Goal: Task Accomplishment & Management: Use online tool/utility

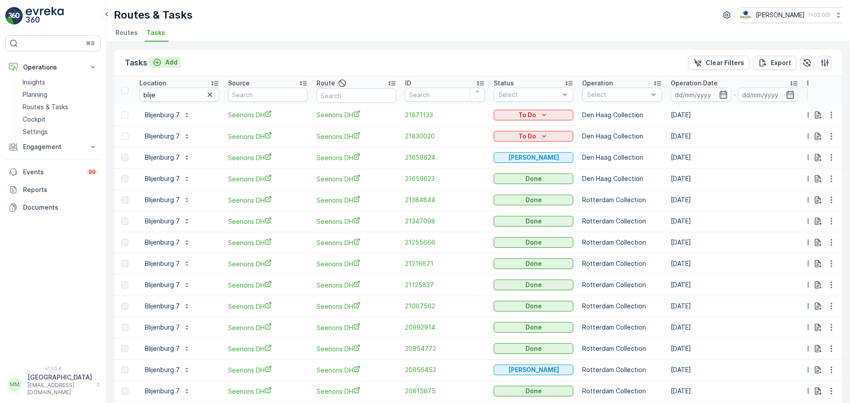
click at [167, 62] on p "Add" at bounding box center [171, 62] width 12 height 9
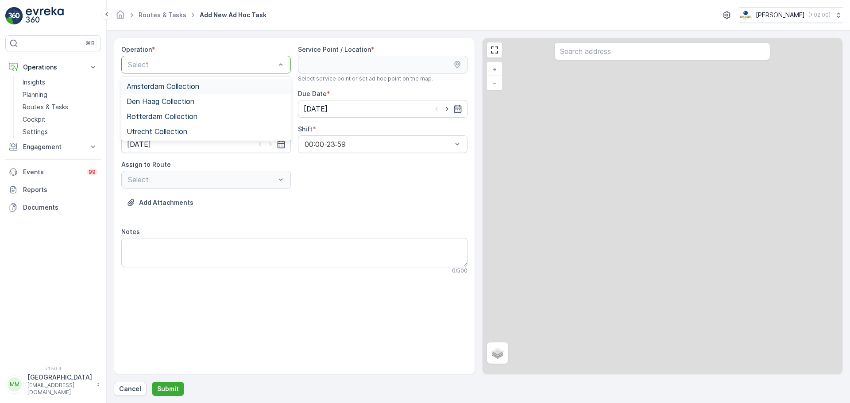
click at [173, 72] on div "Select" at bounding box center [206, 65] width 170 height 18
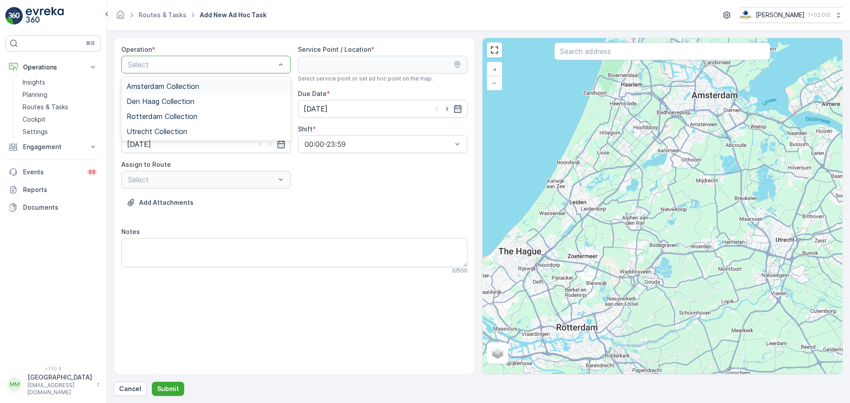
click at [180, 80] on div "Amsterdam Collection" at bounding box center [206, 86] width 170 height 15
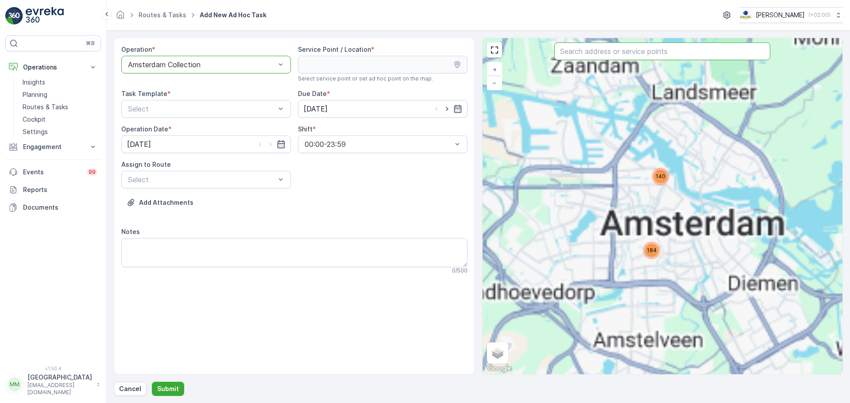
click at [580, 50] on input "text" at bounding box center [662, 52] width 216 height 18
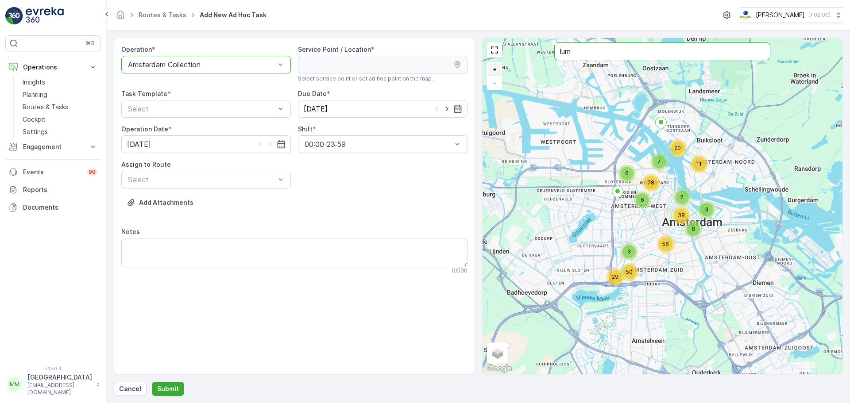
type input "lum"
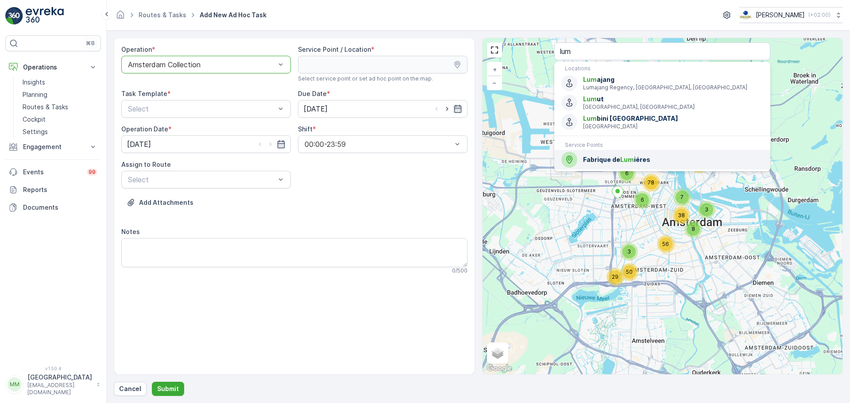
click at [609, 155] on span "Fabrique de Lum iéres" at bounding box center [673, 159] width 180 height 9
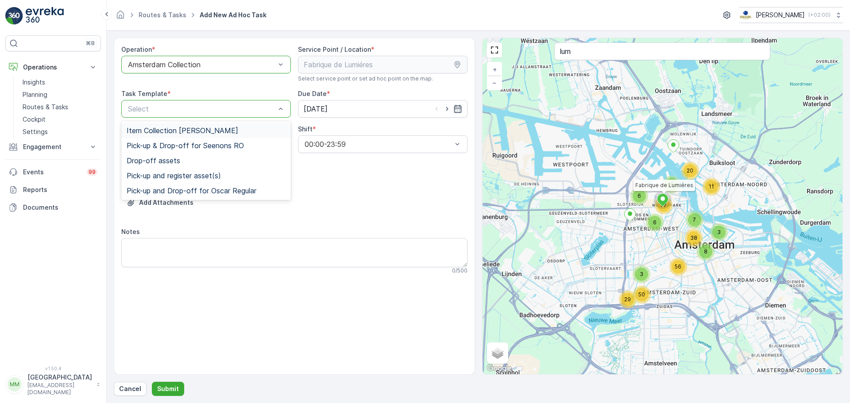
click at [227, 129] on span "Item Collection [PERSON_NAME]" at bounding box center [183, 131] width 112 height 8
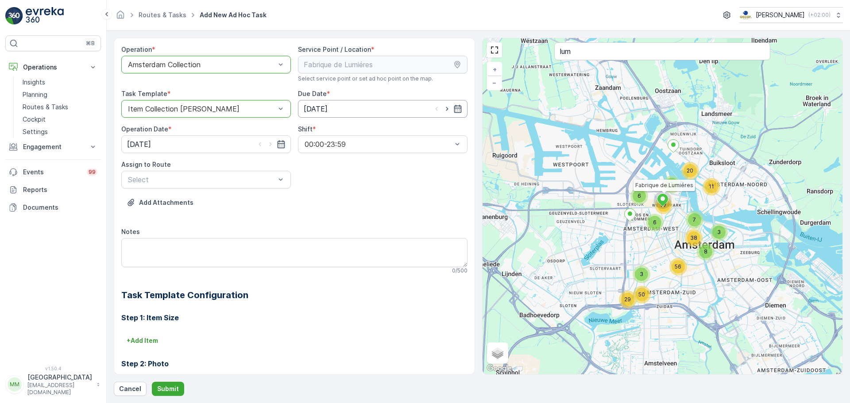
drag, startPoint x: 444, startPoint y: 108, endPoint x: 427, endPoint y: 104, distance: 16.7
click at [444, 108] on icon "button" at bounding box center [447, 108] width 9 height 9
type input "[DATE]"
click at [269, 140] on icon "button" at bounding box center [270, 144] width 9 height 9
type input "[DATE]"
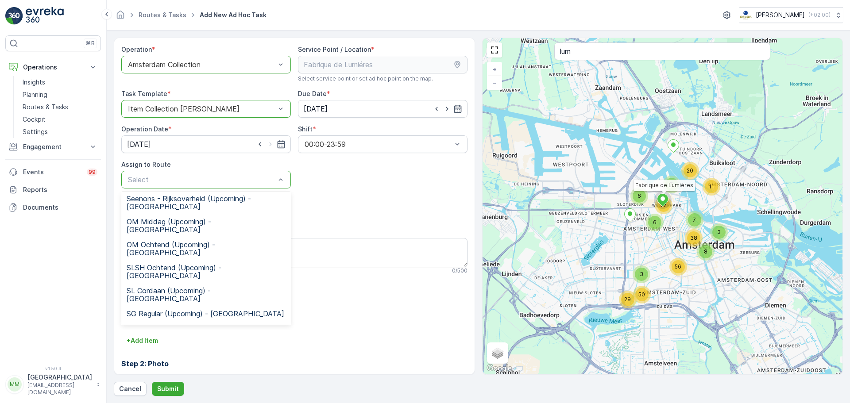
scroll to position [165, 0]
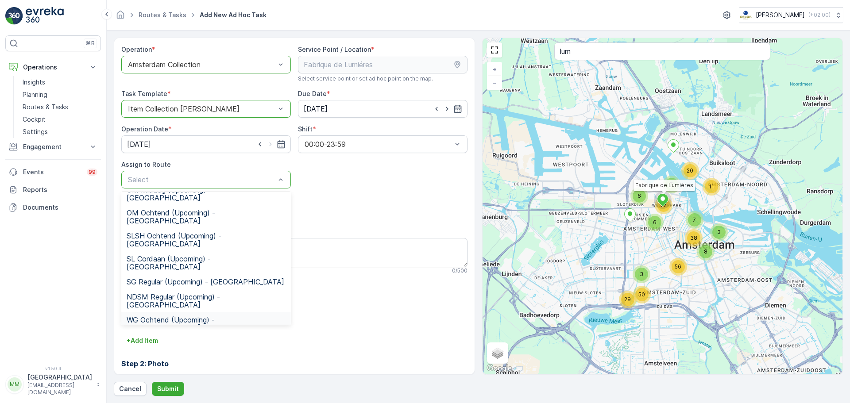
click at [217, 316] on span "WG Ochtend (Upcoming) - [GEOGRAPHIC_DATA]" at bounding box center [206, 324] width 159 height 16
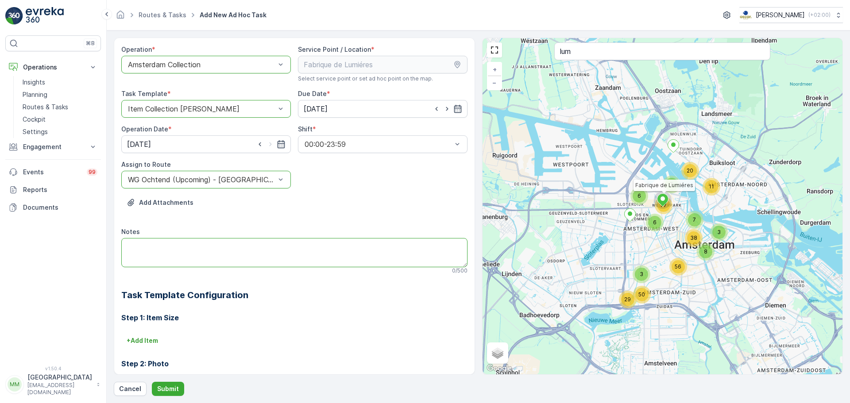
click at [218, 246] on textarea "Notes" at bounding box center [294, 252] width 346 height 29
type textarea "graag brengen: 2x 660L papier 1x 240L Rest"
click at [169, 390] on p "Submit" at bounding box center [168, 389] width 22 height 9
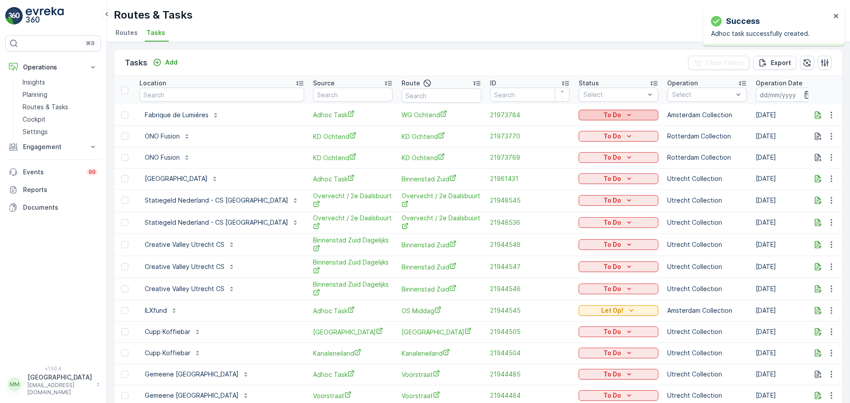
click at [579, 120] on button "To Do" at bounding box center [619, 115] width 80 height 11
click at [563, 128] on span "Let Op!" at bounding box center [559, 128] width 22 height 9
